Goal: Find specific page/section: Find specific page/section

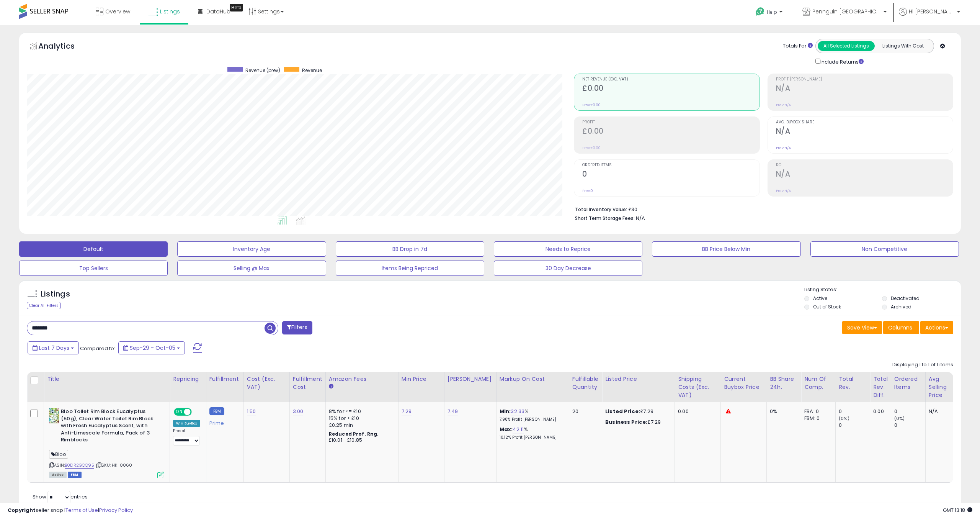
scroll to position [157, 547]
click at [65, 325] on input "*******" at bounding box center [145, 327] width 237 height 13
click at [269, 329] on span "button" at bounding box center [270, 327] width 11 height 11
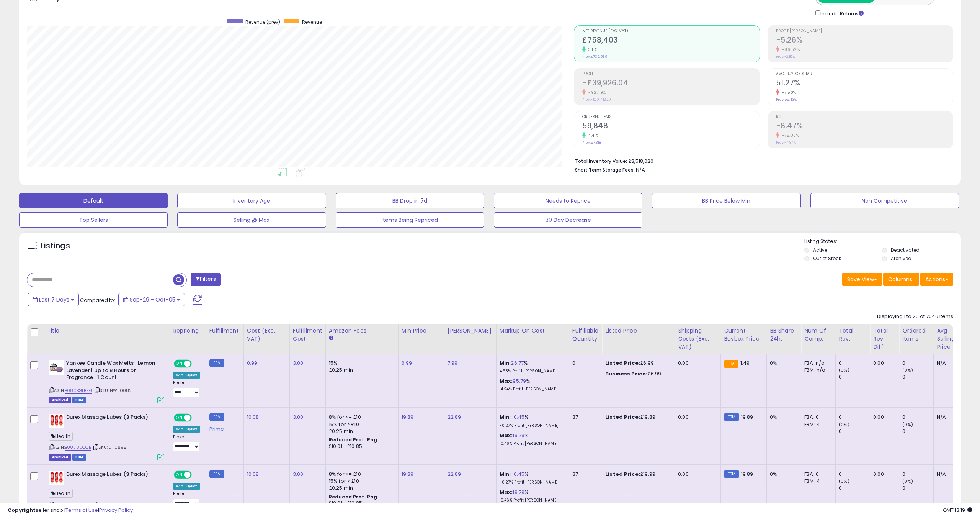
scroll to position [0, 0]
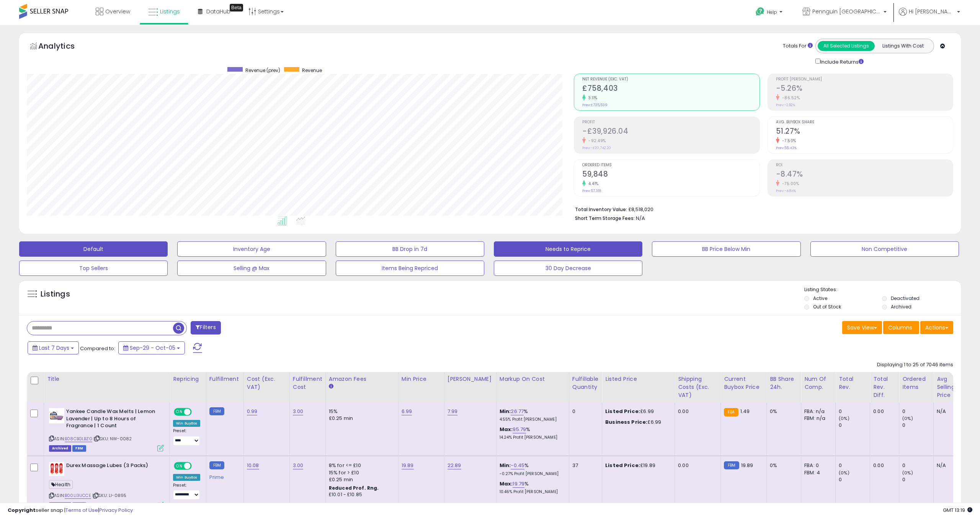
click at [549, 248] on button "Needs to Reprice" at bounding box center [568, 248] width 149 height 15
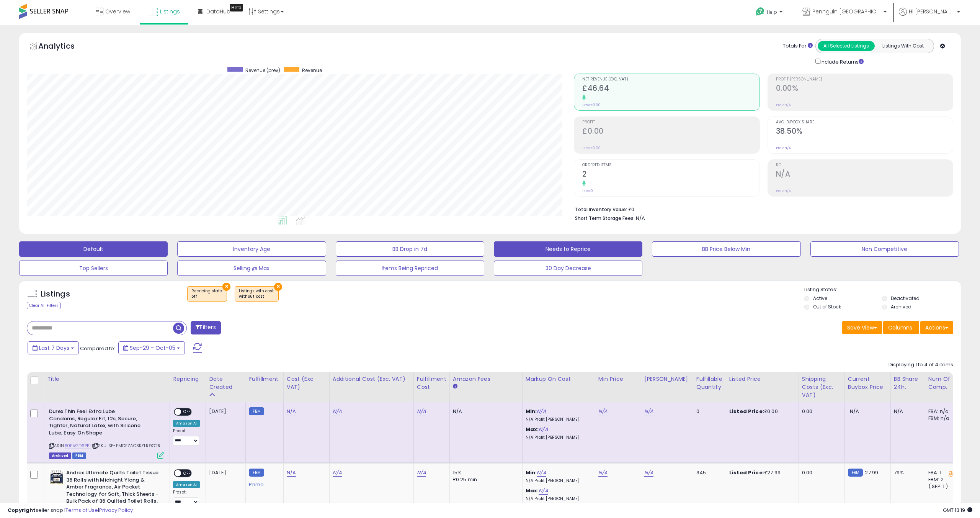
click at [106, 248] on button "Default" at bounding box center [93, 248] width 149 height 15
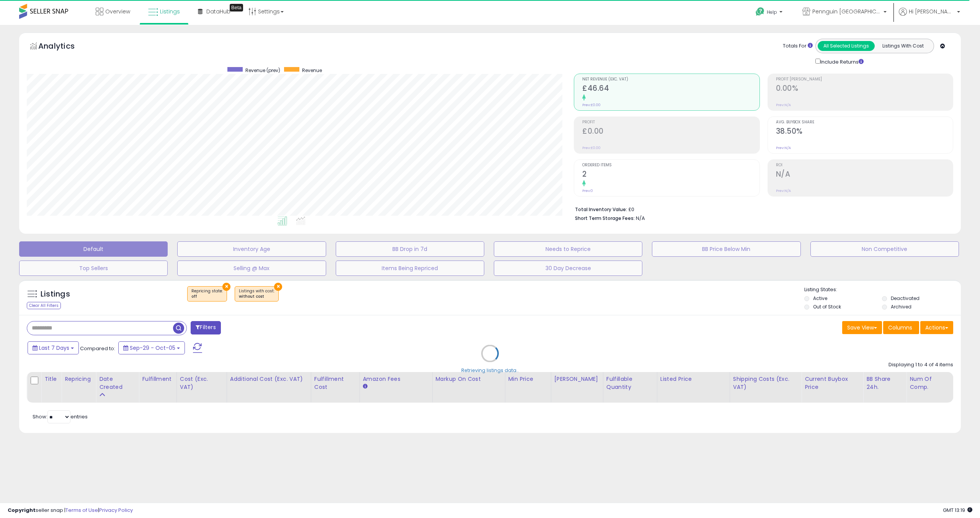
select select "**"
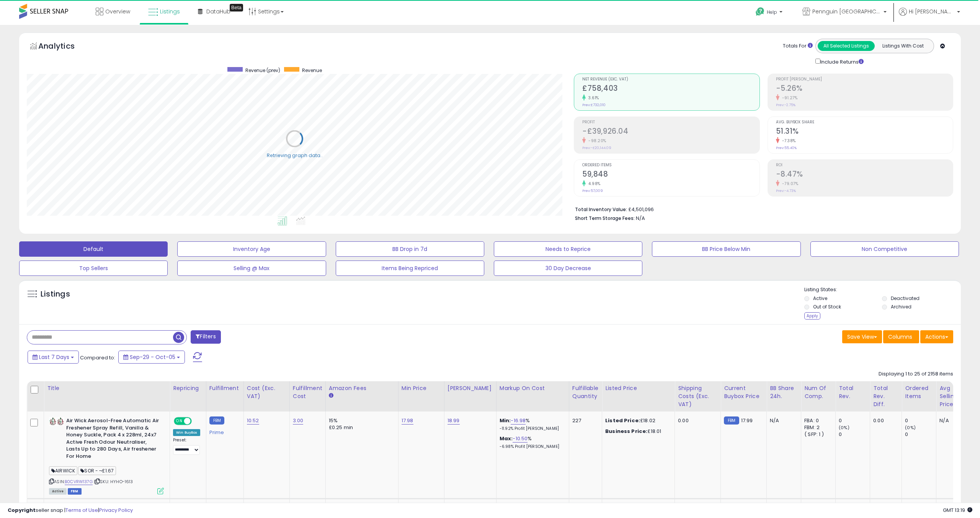
click at [886, 304] on li "Archived" at bounding box center [920, 307] width 77 height 8
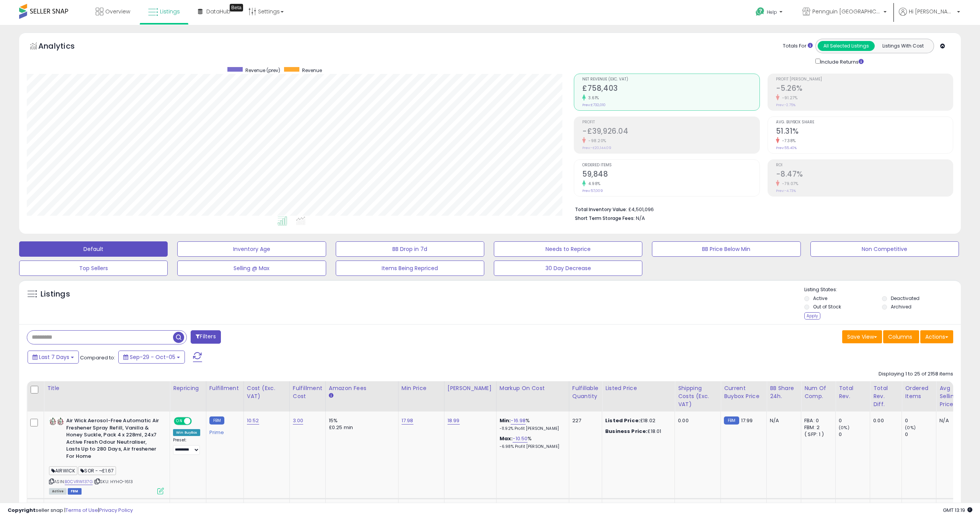
scroll to position [157, 547]
click at [883, 291] on p "Listing States:" at bounding box center [882, 289] width 157 height 7
click at [815, 314] on div "Apply" at bounding box center [812, 315] width 16 height 7
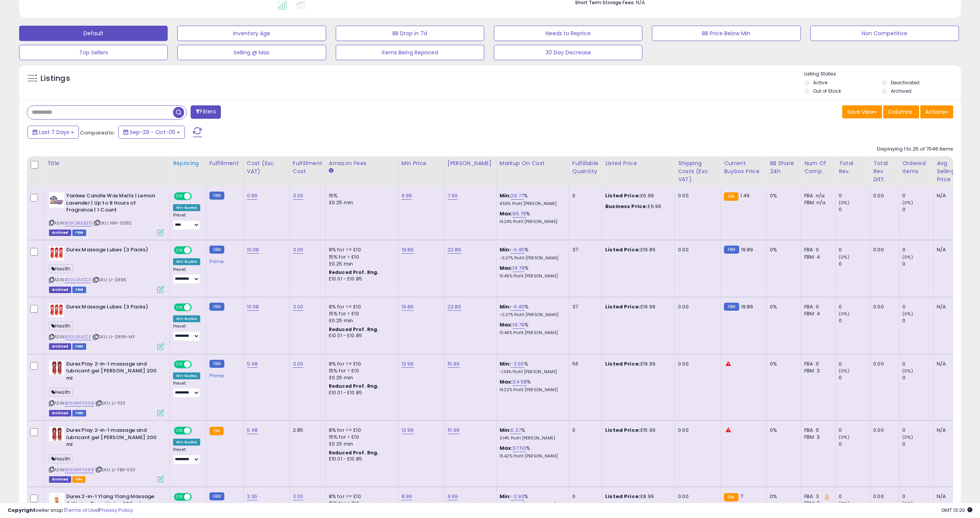
scroll to position [0, 0]
